Goal: Book appointment/travel/reservation

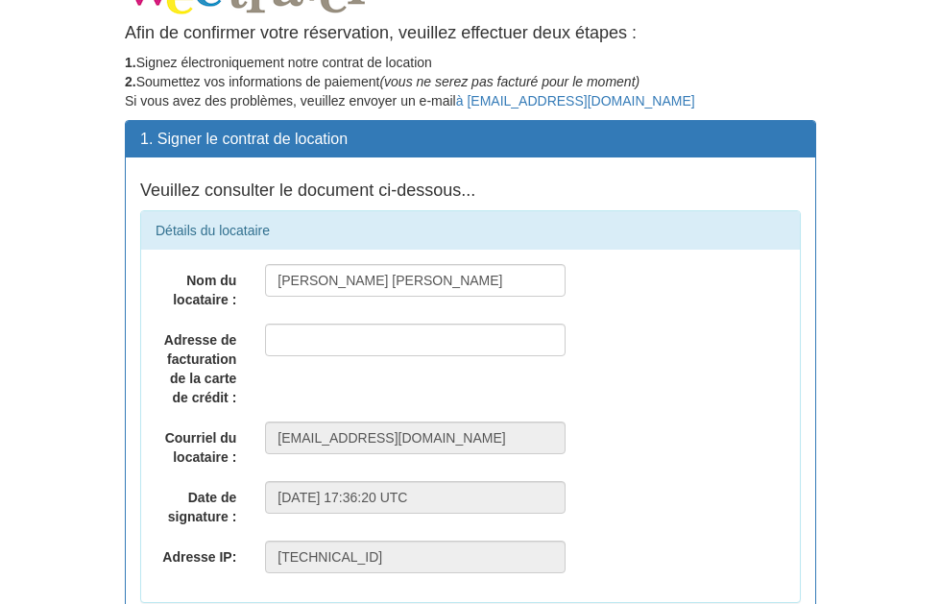
scroll to position [36, 0]
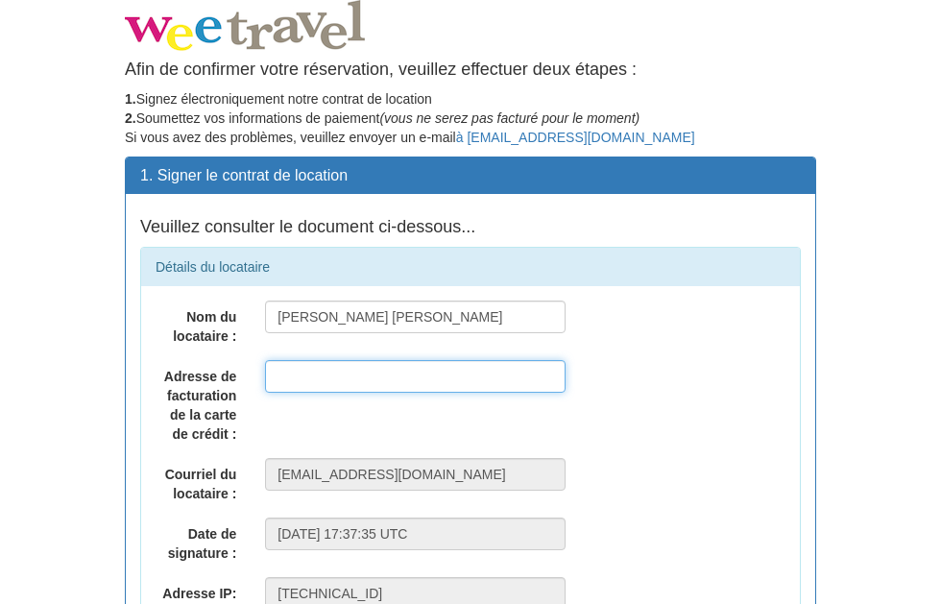
click at [449, 378] on input "text" at bounding box center [415, 376] width 301 height 33
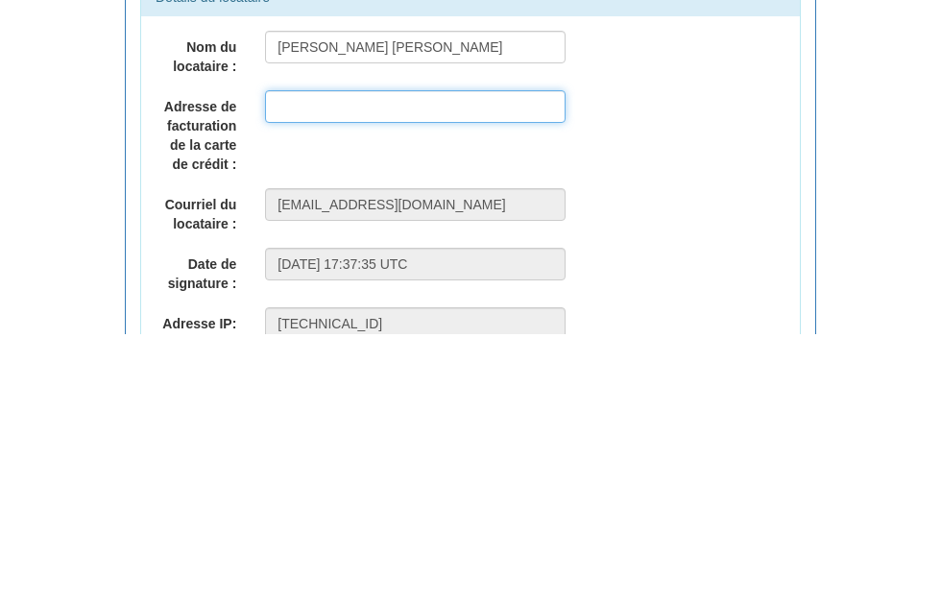
type input "265 Rue Papineau"
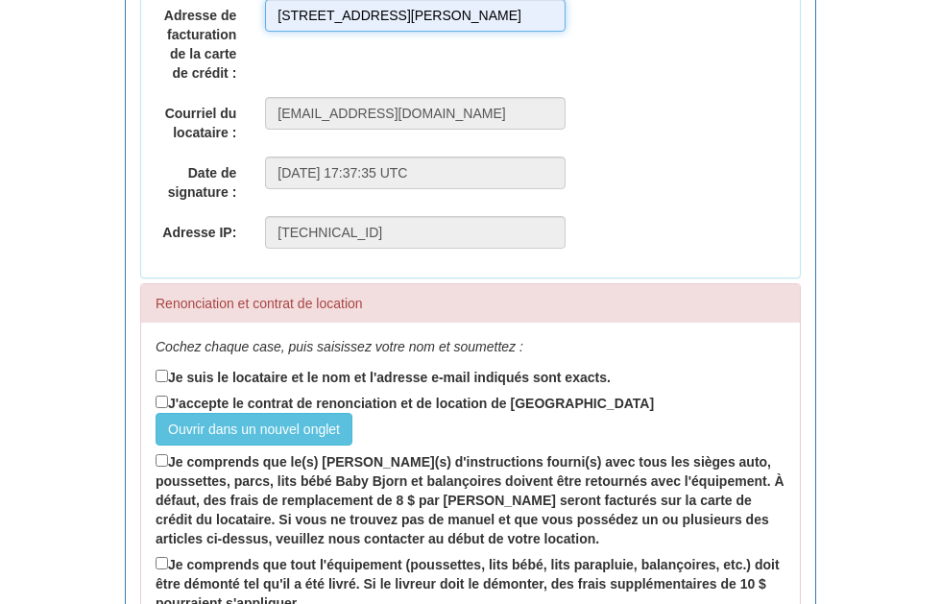
scroll to position [361, 0]
click at [574, 415] on label "J'accepte le contrat de renonciation et de location de WeeTravel Ouvrir dans un…" at bounding box center [471, 419] width 630 height 54
click at [168, 408] on input "J'accepte le contrat de renonciation et de location de WeeTravel Ouvrir dans un…" at bounding box center [162, 402] width 12 height 12
checkbox input "true"
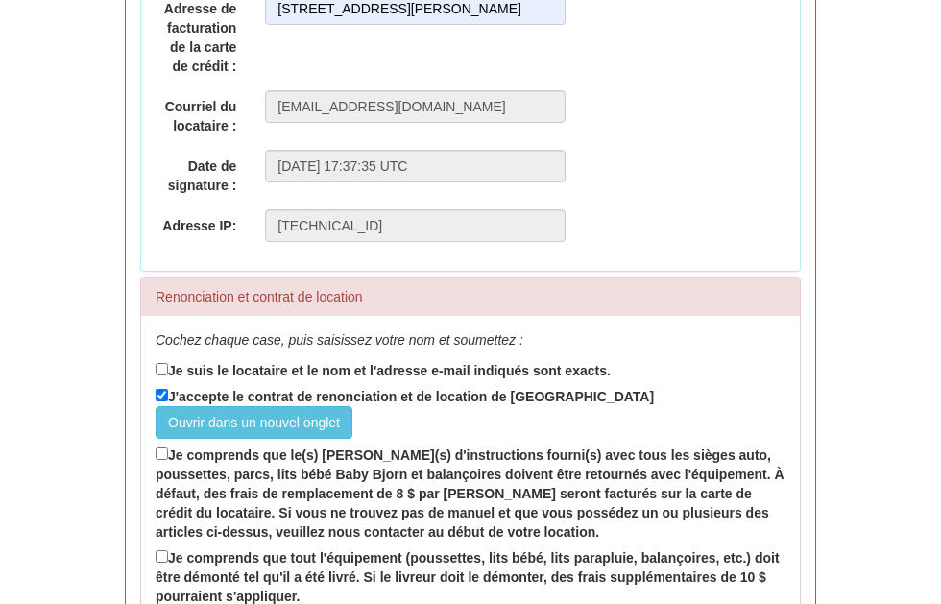
scroll to position [369, 0]
click at [587, 490] on font "Je comprends que le(s) [PERSON_NAME](s) d'instructions fourni(s) avec tous les …" at bounding box center [470, 492] width 629 height 92
click at [168, 459] on input "Je comprends que le(s) [PERSON_NAME](s) d'instructions fourni(s) avec tous les …" at bounding box center [162, 452] width 12 height 12
checkbox input "true"
click at [511, 376] on font "Je suis le locataire et le nom et l'adresse e-mail indiqués sont exacts." at bounding box center [389, 369] width 443 height 15
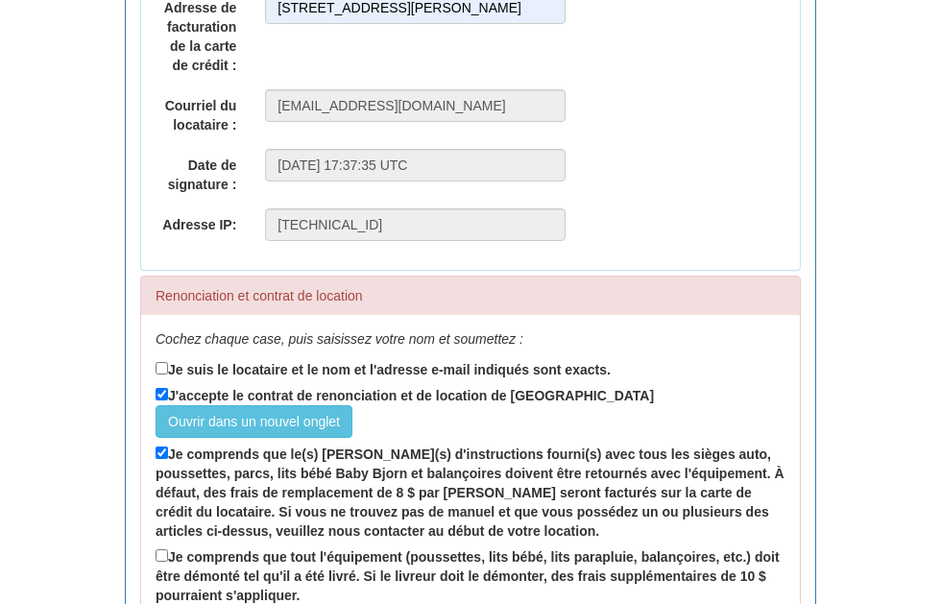
click at [168, 374] on input "Je suis le locataire et le nom et l'adresse e-mail indiqués sont exacts." at bounding box center [162, 368] width 12 height 12
checkbox input "true"
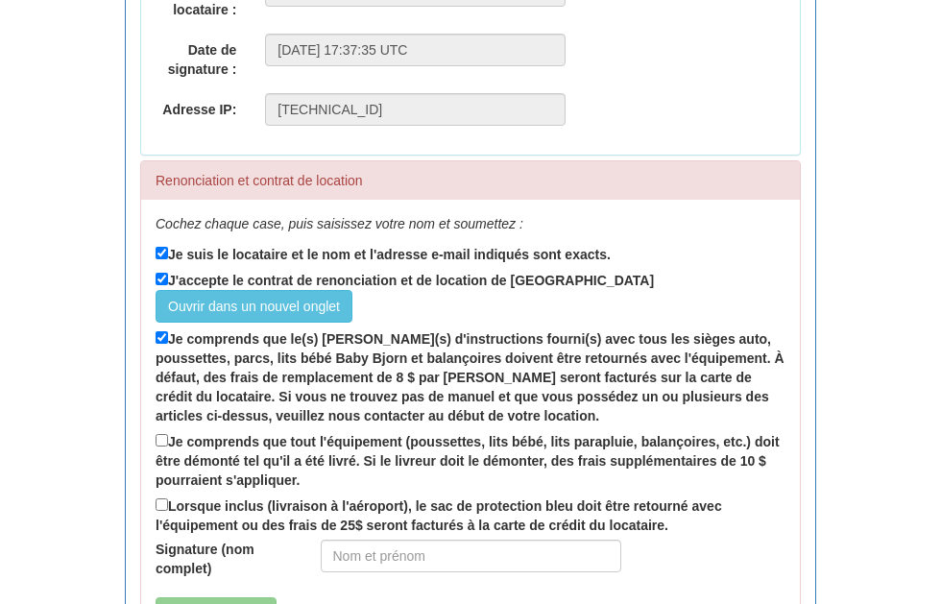
scroll to position [485, 0]
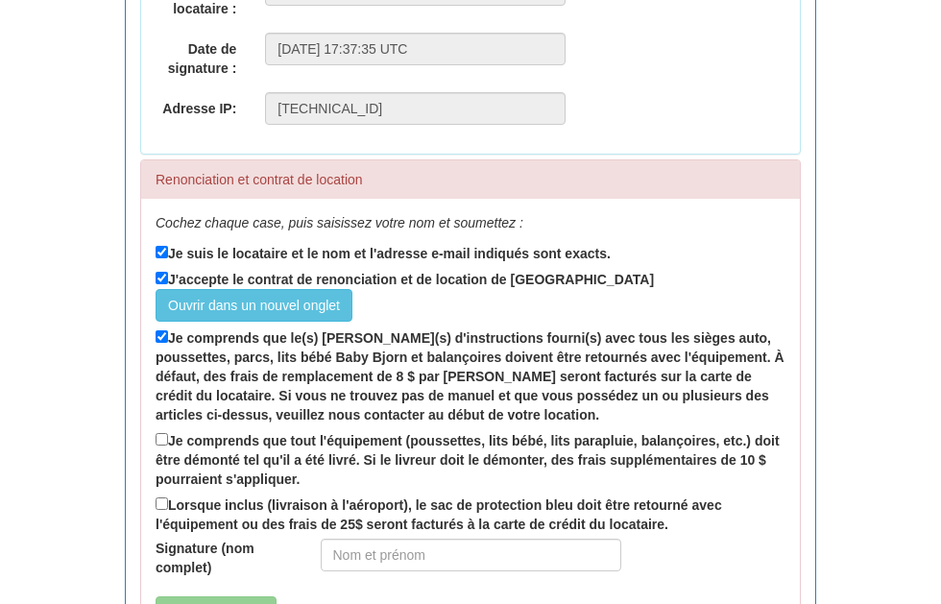
click at [565, 470] on label "Je comprends que tout l'équipement (poussettes, lits bébé, lits parapluie, bala…" at bounding box center [471, 459] width 630 height 60
click at [168, 446] on input "Je comprends que tout l'équipement (poussettes, lits bébé, lits parapluie, bala…" at bounding box center [162, 439] width 12 height 12
checkbox input "true"
click at [600, 510] on font "Lorsque inclus (livraison à l'aéroport), le sac de protection bleu doit être re…" at bounding box center [439, 514] width 567 height 35
click at [168, 510] on input "Lorsque inclus (livraison à l'aéroport), le sac de protection bleu doit être re…" at bounding box center [162, 503] width 12 height 12
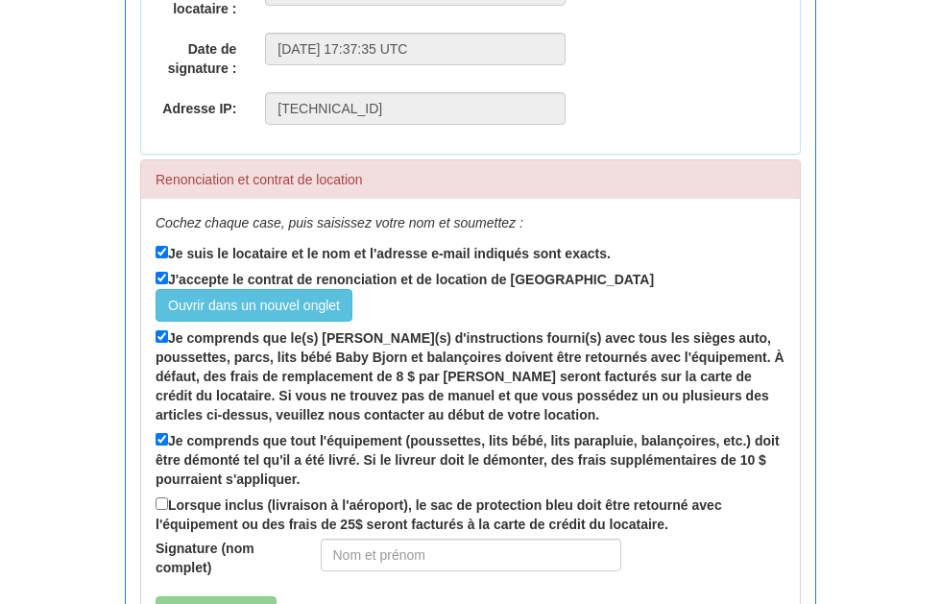
checkbox input "true"
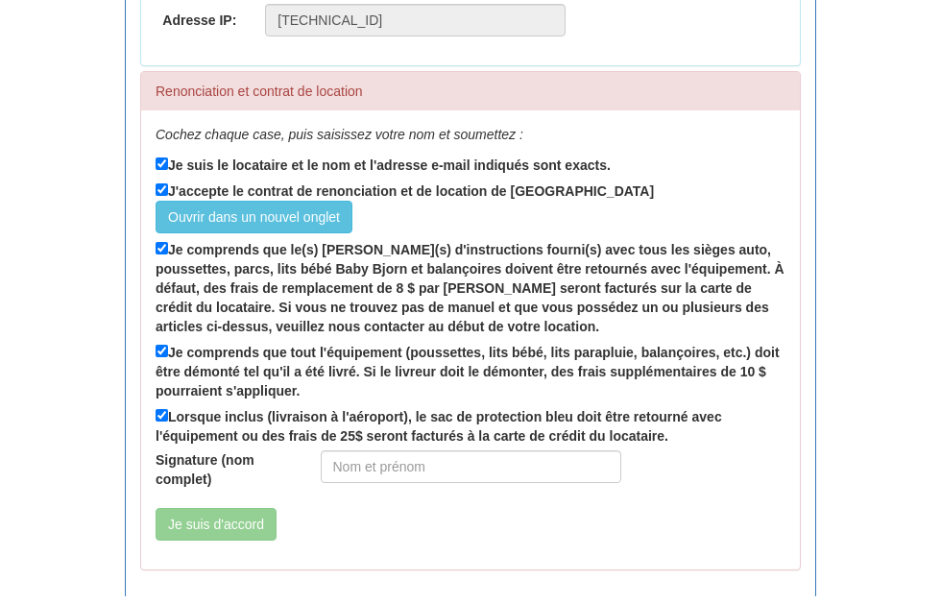
scroll to position [564, 0]
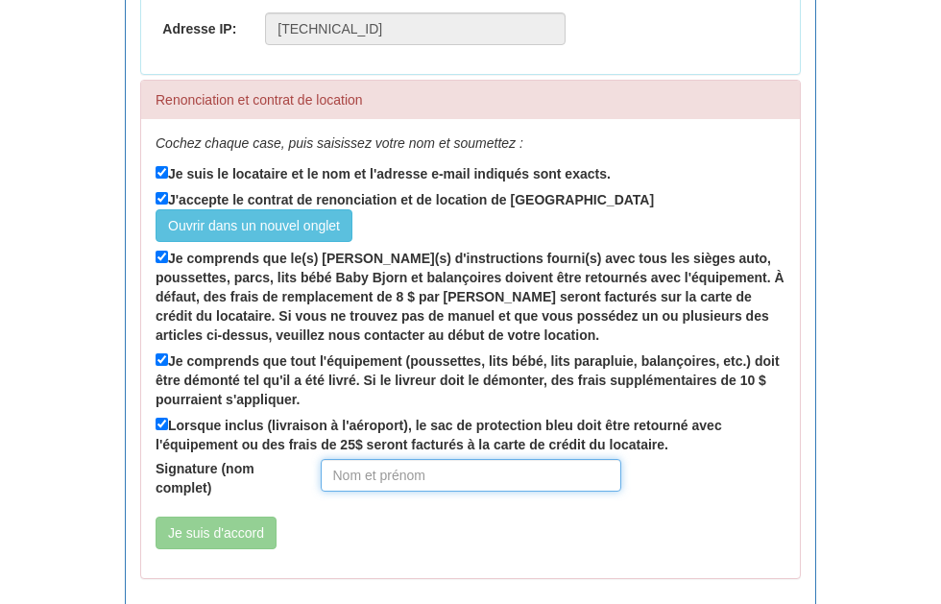
click at [417, 481] on input "Signature (nom complet)" at bounding box center [471, 475] width 301 height 33
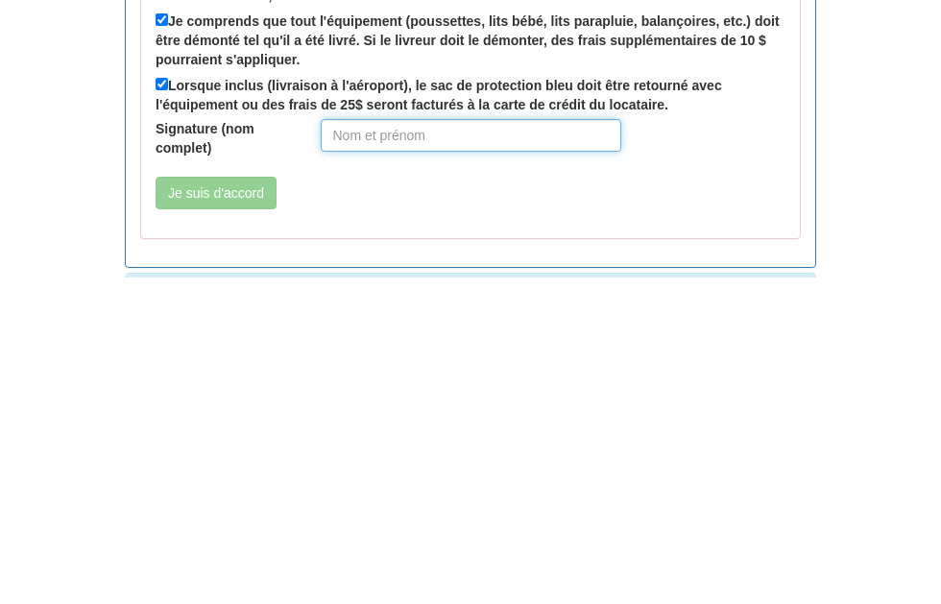
type input "Frédérique Vaillancourt"
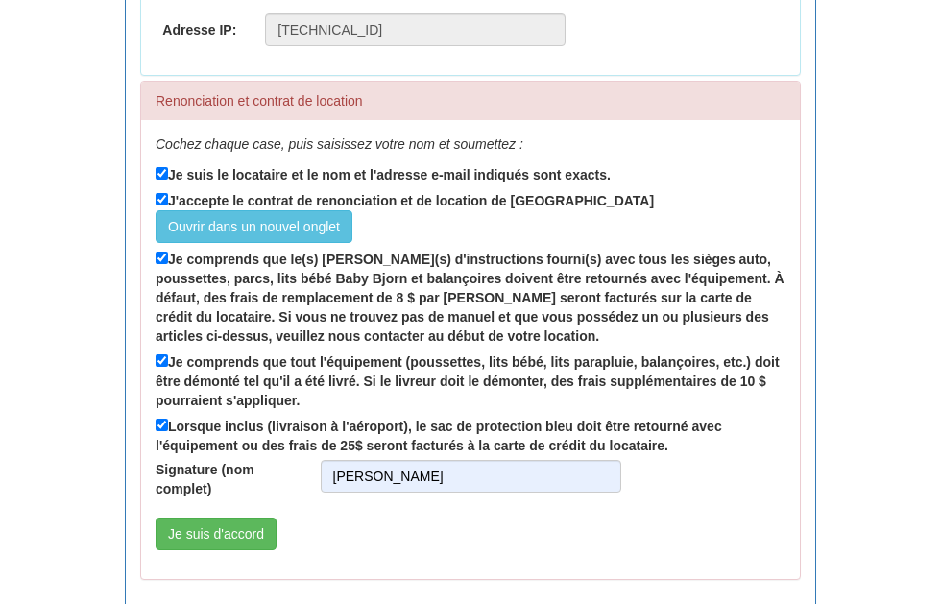
click at [277, 524] on button "Je suis d'accord" at bounding box center [216, 534] width 121 height 33
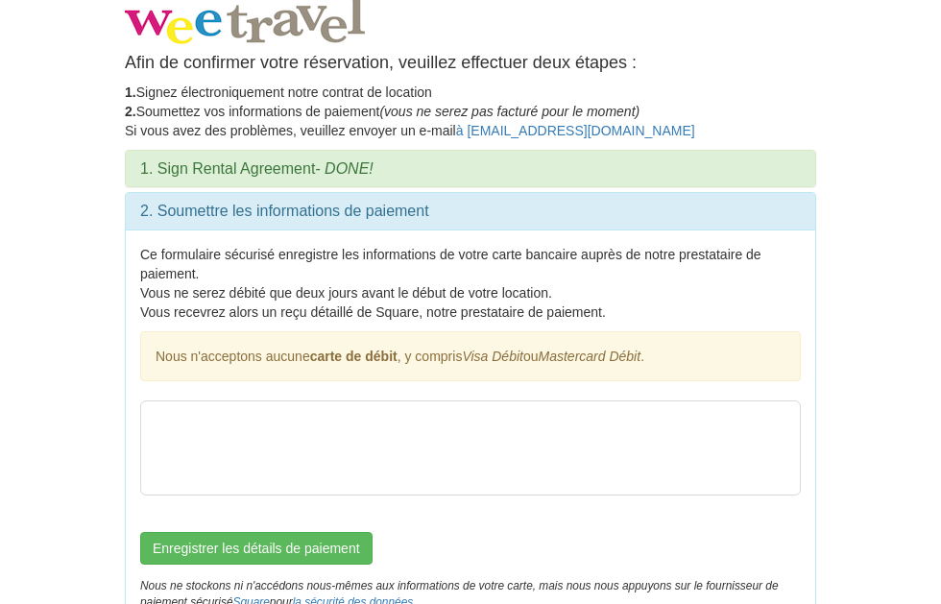
scroll to position [6, 0]
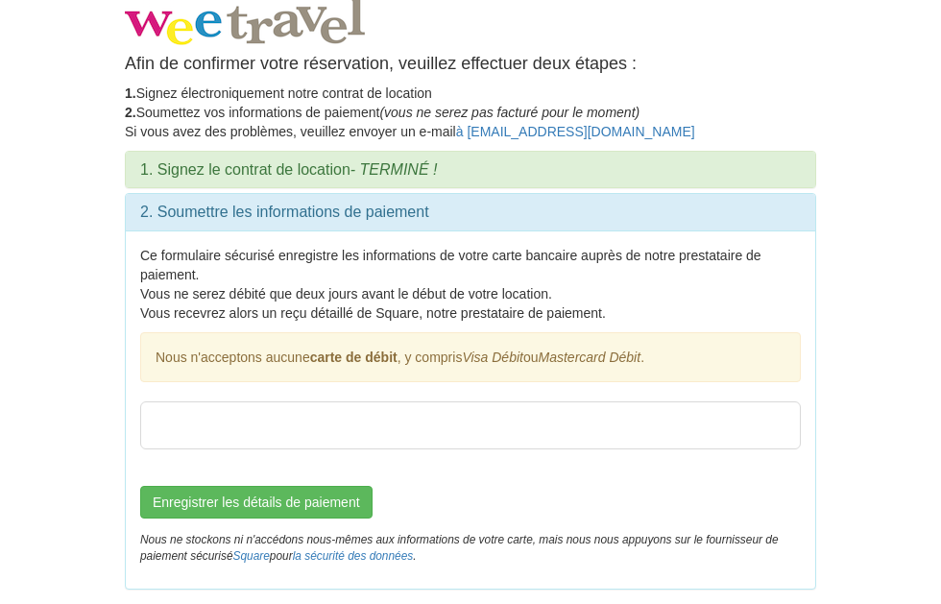
click at [315, 446] on div at bounding box center [470, 425] width 661 height 48
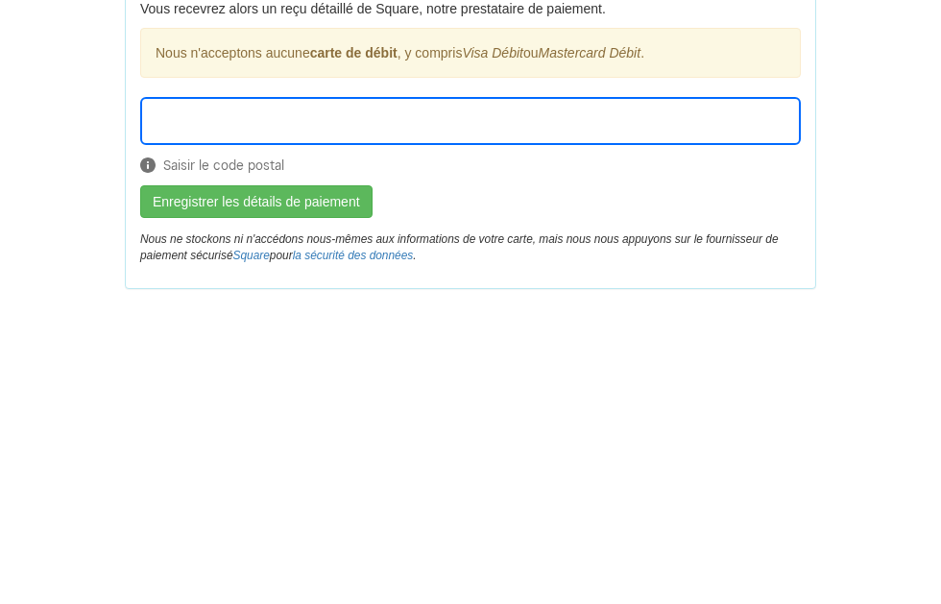
click at [341, 498] on font "Enregistrer les détails de paiement" at bounding box center [256, 505] width 207 height 15
